Goal: Navigation & Orientation: Find specific page/section

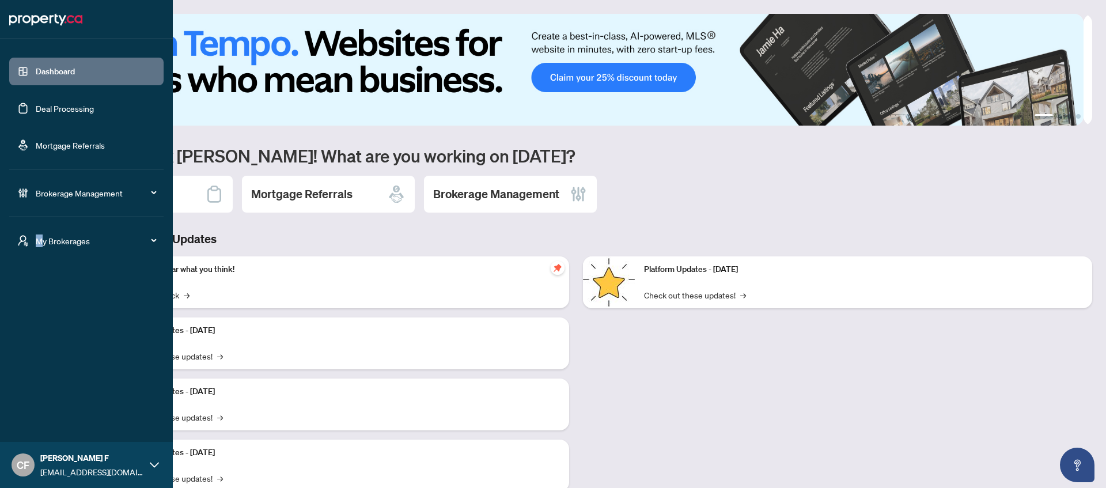
click at [39, 244] on span "My Brokerages" at bounding box center [96, 241] width 120 height 13
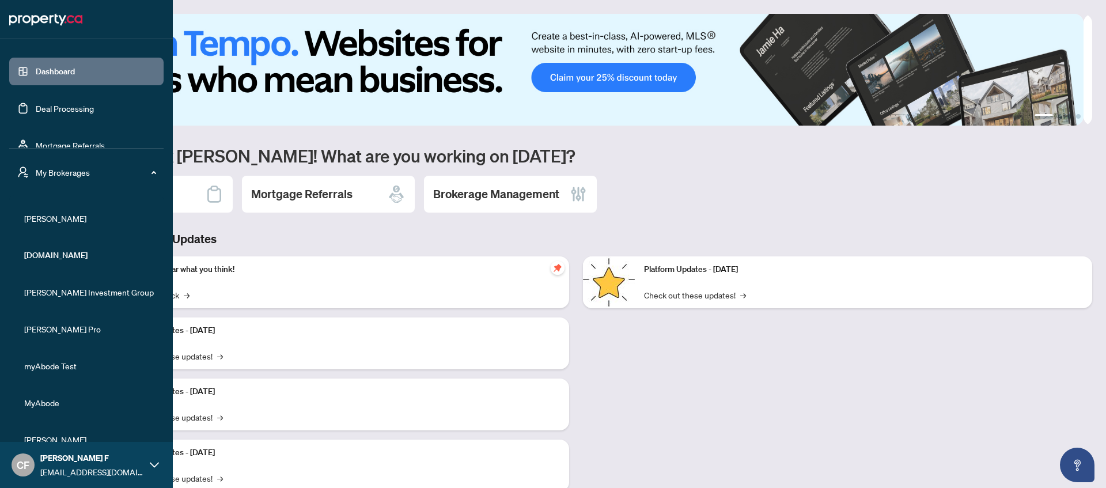
click at [49, 213] on span "RAHR" at bounding box center [89, 218] width 131 height 13
